Goal: Information Seeking & Learning: Learn about a topic

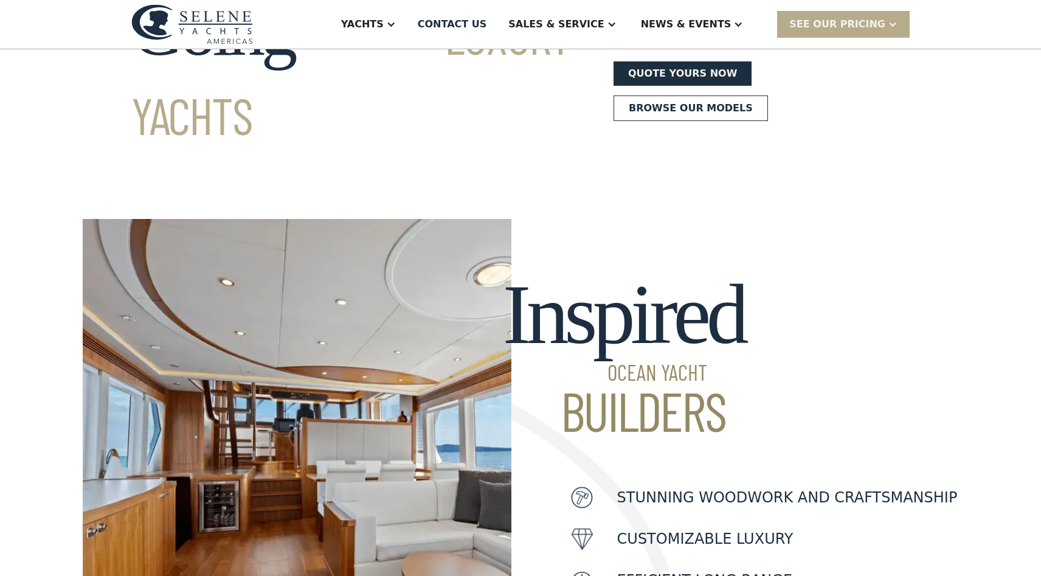
scroll to position [147, 0]
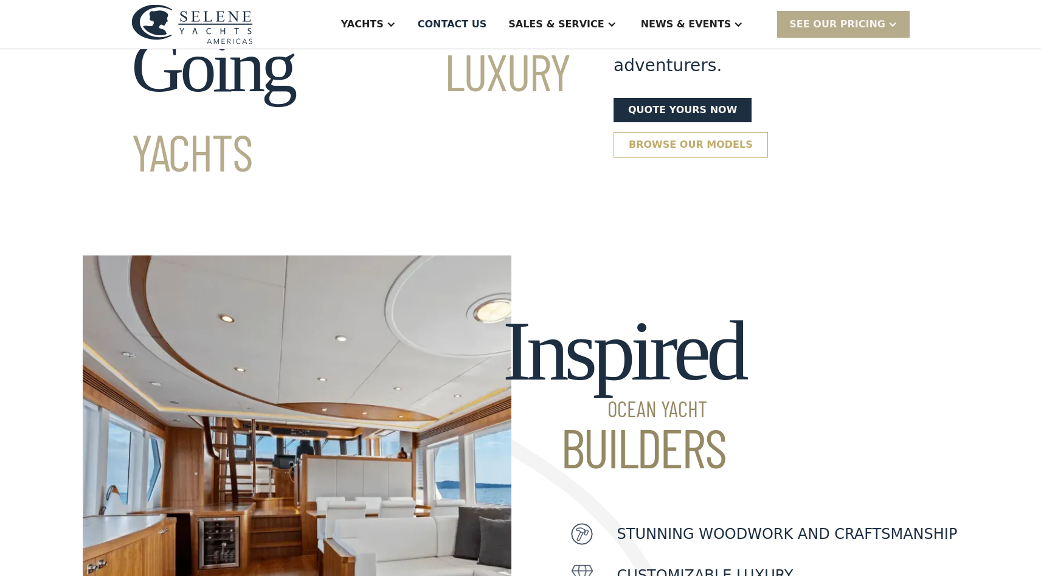
click at [652, 132] on link "Browse our models" at bounding box center [691, 145] width 154 height 26
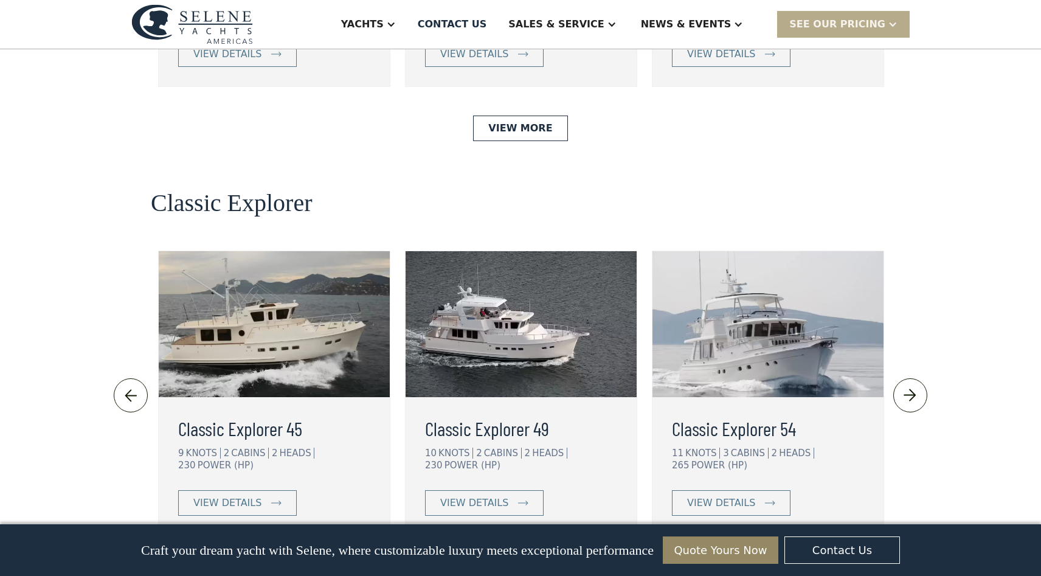
scroll to position [2549, 0]
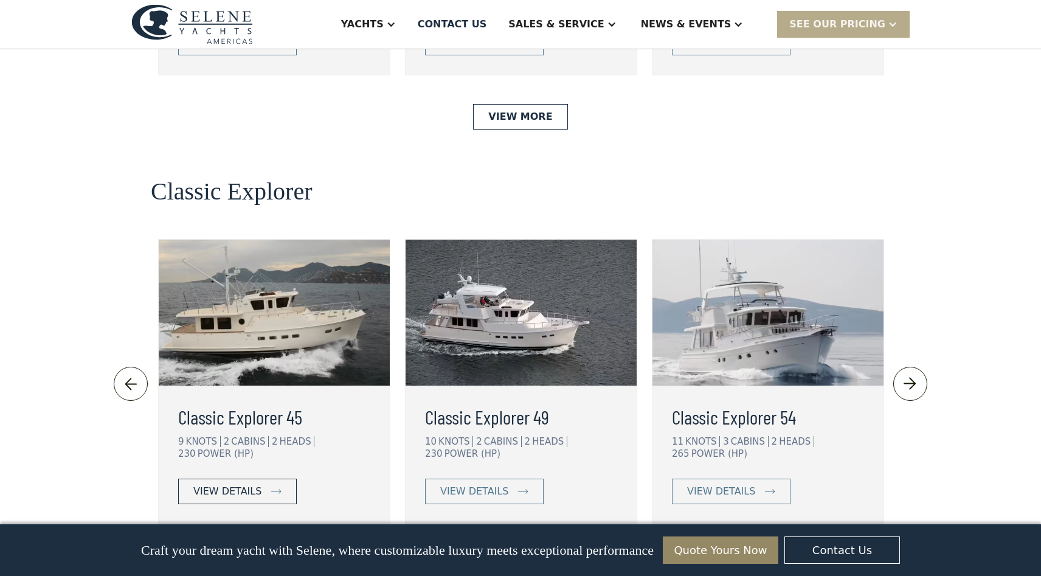
click at [236, 484] on div "view details" at bounding box center [227, 491] width 68 height 15
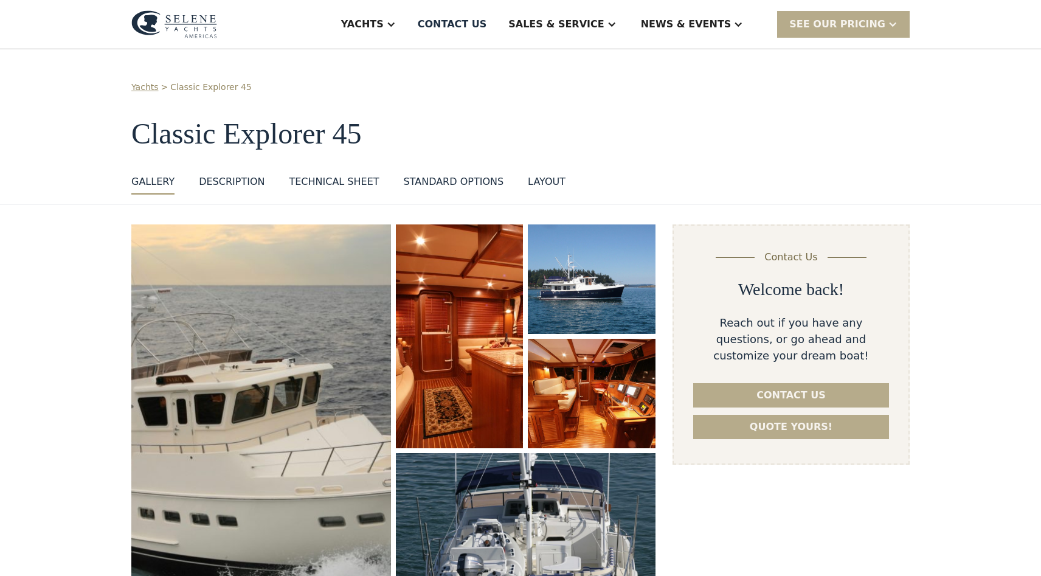
select select "**********"
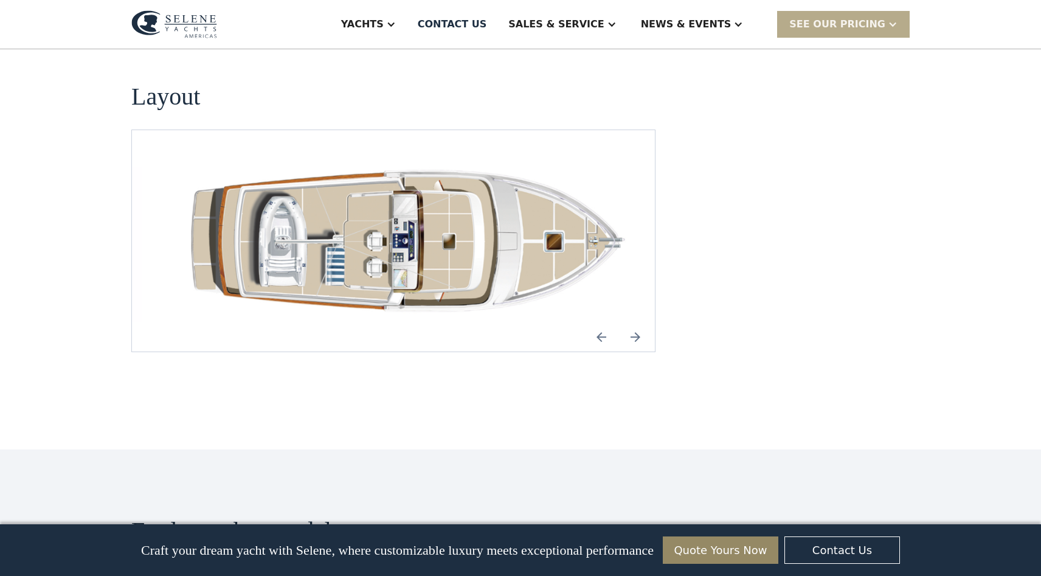
click at [601, 322] on img "Previous slide" at bounding box center [601, 336] width 29 height 29
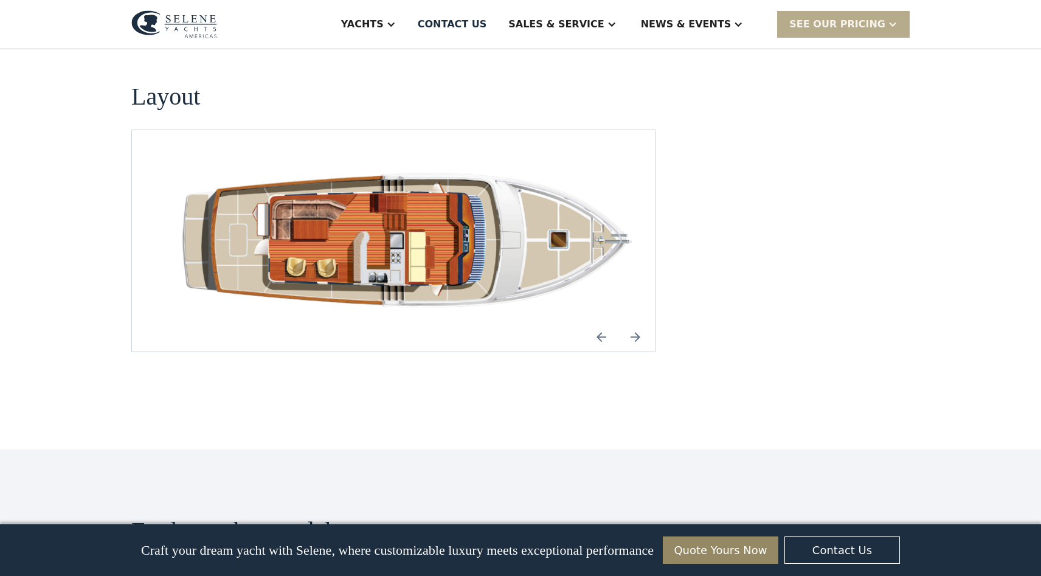
click at [596, 322] on img "Previous slide" at bounding box center [601, 336] width 29 height 29
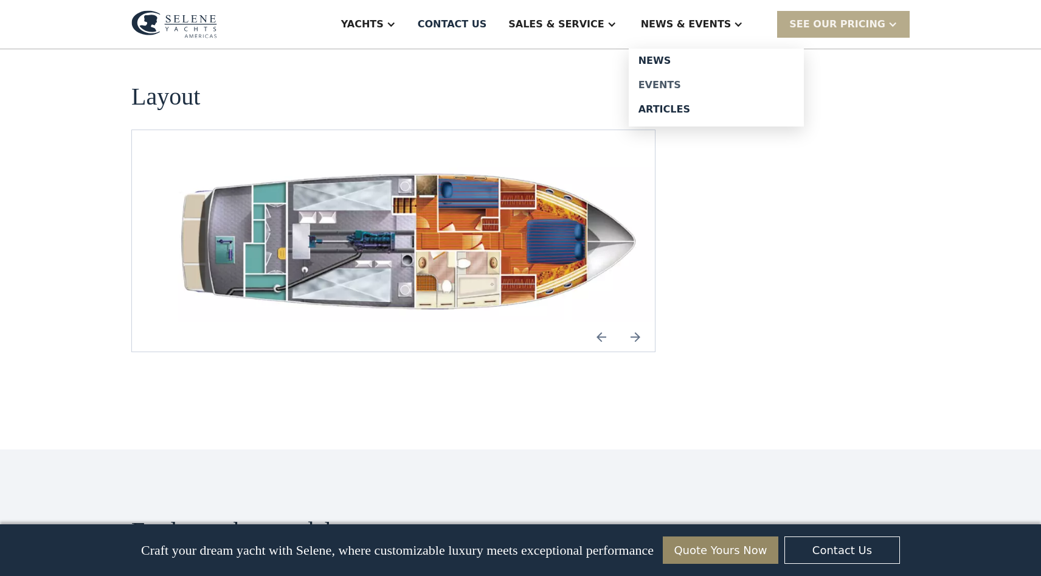
click at [674, 85] on div "Events" at bounding box center [716, 85] width 156 height 10
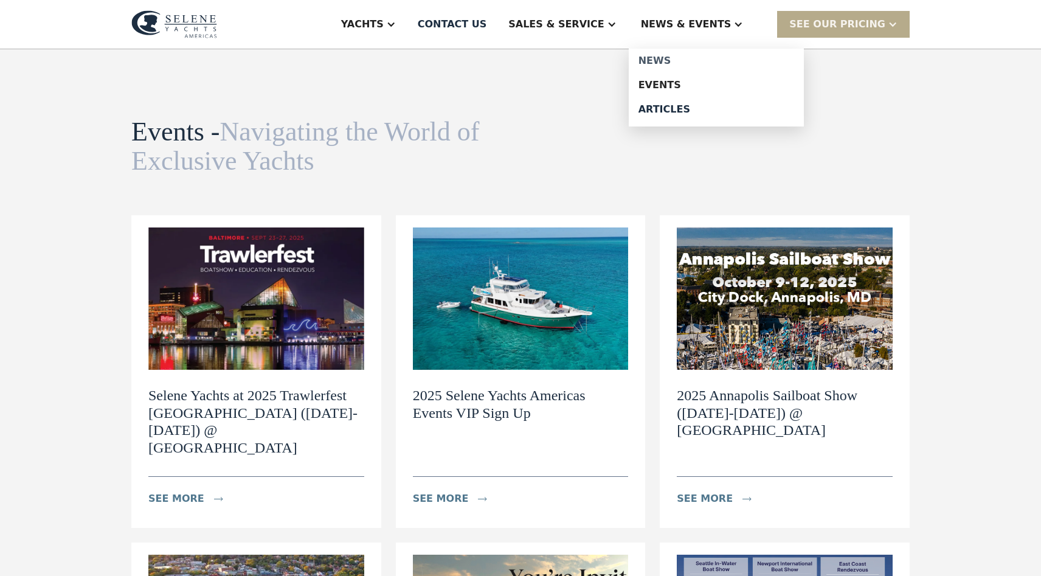
click at [676, 60] on div "News" at bounding box center [716, 61] width 156 height 10
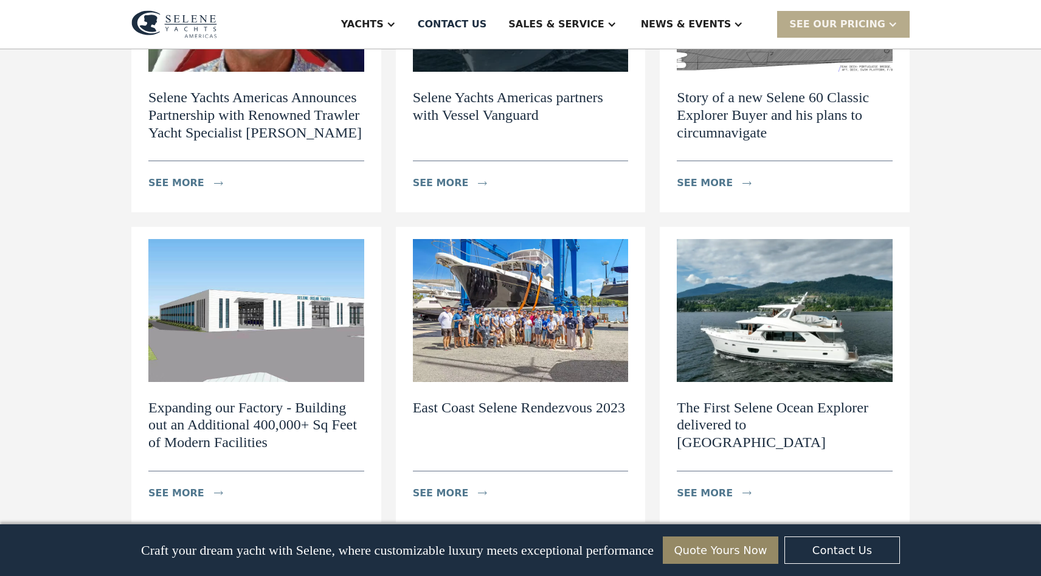
scroll to position [1606, 0]
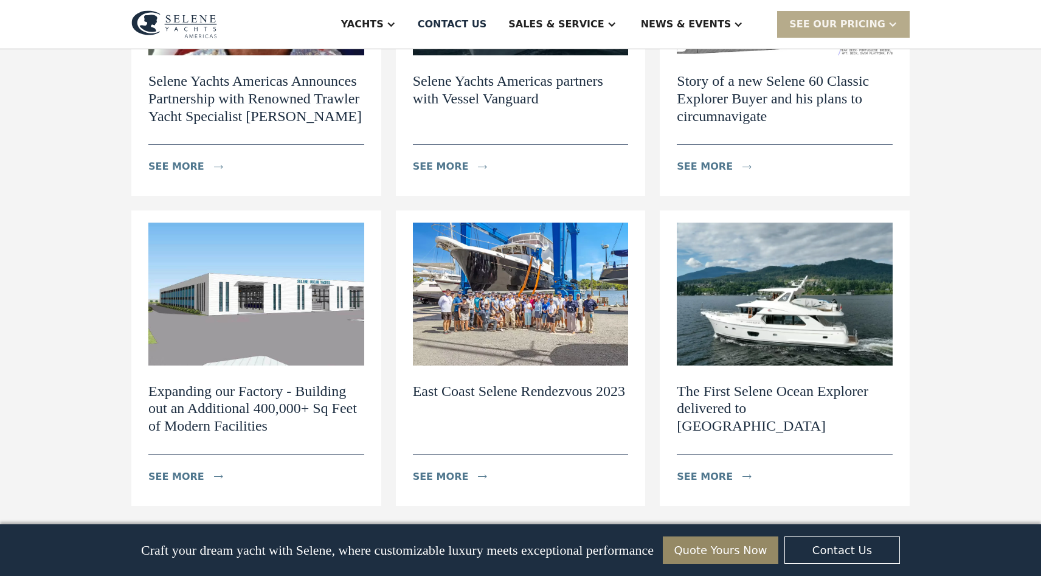
click at [212, 382] on h2 "Expanding our Factory - Building out an Additional 400,000+ Sq Feet of Modern F…" at bounding box center [256, 408] width 216 height 52
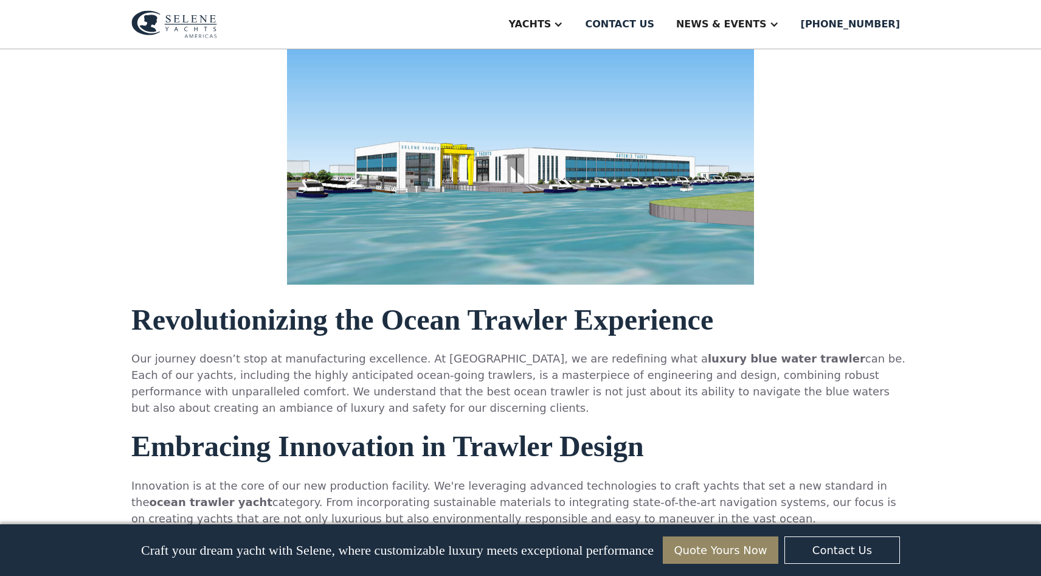
scroll to position [1498, 0]
